Goal: Task Accomplishment & Management: Complete application form

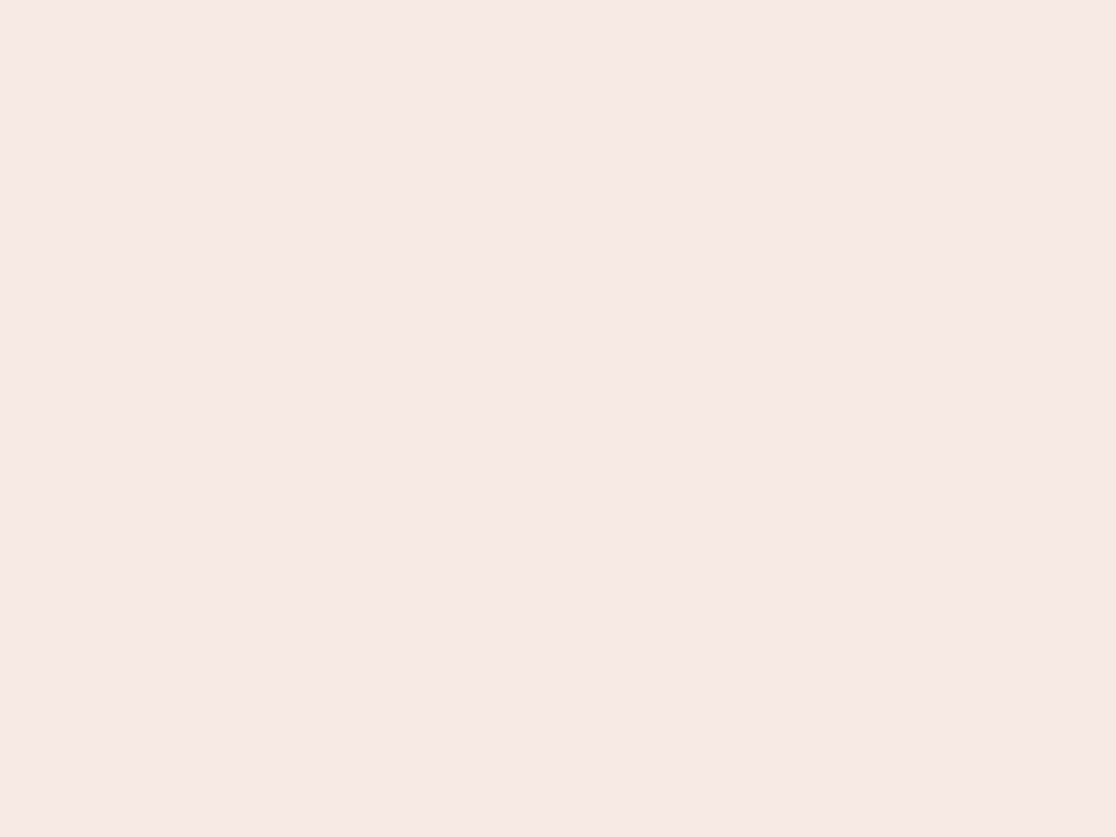
click at [558, 419] on nb-app "Almost there Thank you for registering for Newbook. Your account is under revie…" at bounding box center [558, 418] width 1116 height 837
click at [558, 0] on nb-app "Almost there Thank you for registering for Newbook. Your account is under revie…" at bounding box center [558, 418] width 1116 height 837
click at [597, 0] on nb-app "Almost there Thank you for registering for Newbook. Your account is under revie…" at bounding box center [558, 418] width 1116 height 837
click at [558, 419] on nb-app "Almost there Thank you for registering for Newbook. Your account is under revie…" at bounding box center [558, 418] width 1116 height 837
click at [558, 0] on nb-app "Almost there Thank you for registering for Newbook. Your account is under revie…" at bounding box center [558, 418] width 1116 height 837
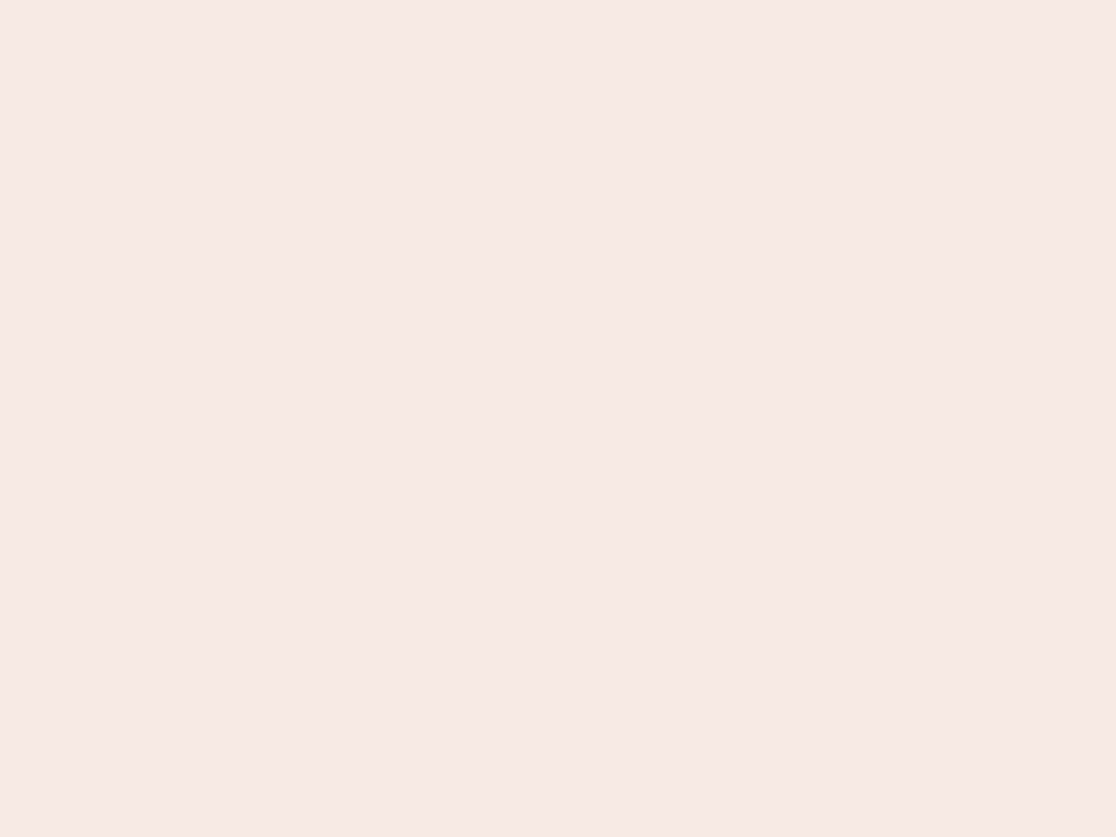
click at [390, 0] on nb-app "Almost there Thank you for registering for Newbook. Your account is under revie…" at bounding box center [558, 418] width 1116 height 837
click at [558, 419] on nb-app "Almost there Thank you for registering for Newbook. Your account is under revie…" at bounding box center [558, 418] width 1116 height 837
click at [558, 0] on nb-app "Almost there Thank you for registering for Newbook. Your account is under revie…" at bounding box center [558, 418] width 1116 height 837
click at [390, 0] on nb-app "Almost there Thank you for registering for Newbook. Your account is under revie…" at bounding box center [558, 418] width 1116 height 837
click at [558, 419] on nb-app "Almost there Thank you for registering for Newbook. Your account is under revie…" at bounding box center [558, 418] width 1116 height 837
